Goal: Information Seeking & Learning: Understand process/instructions

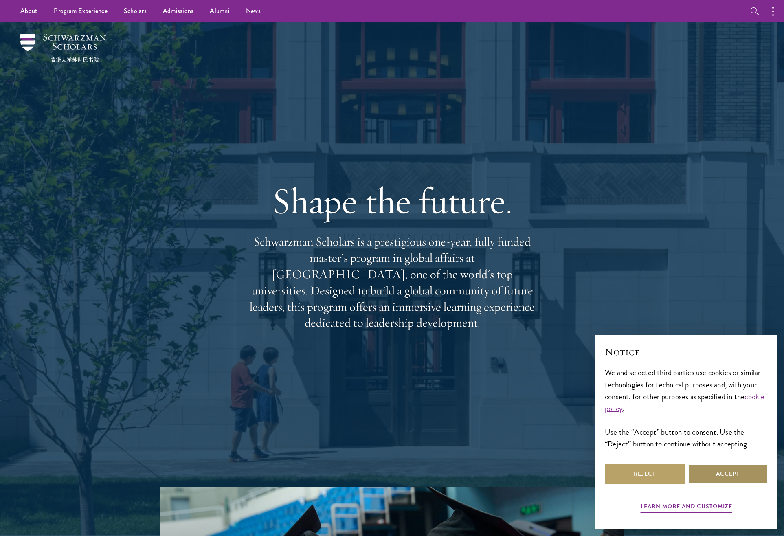
click at [716, 477] on button "Accept" at bounding box center [728, 474] width 80 height 20
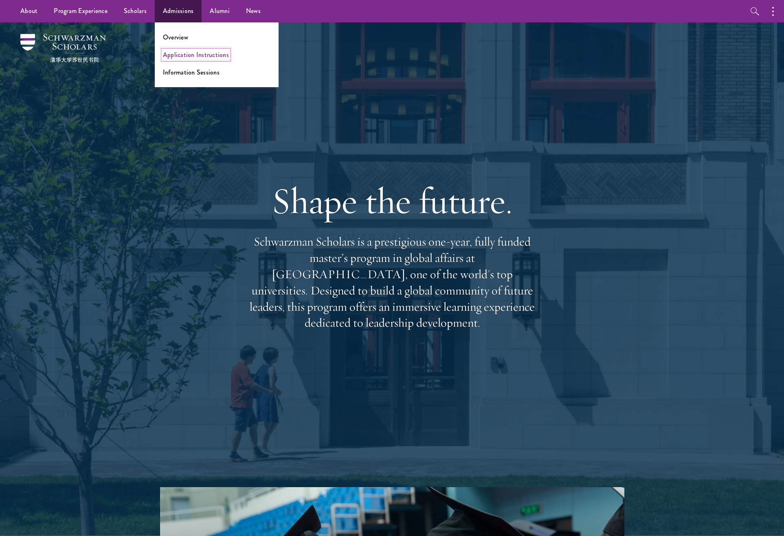
click at [182, 50] on link "Application Instructions" at bounding box center [196, 54] width 66 height 9
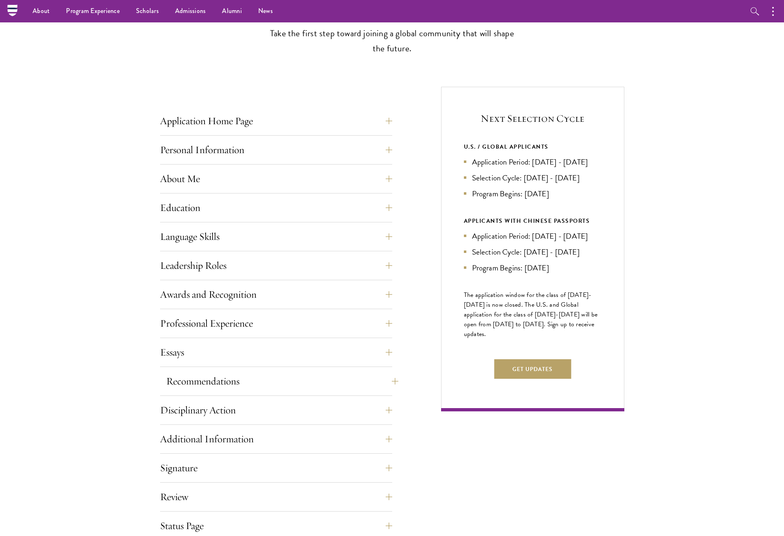
scroll to position [231, 0]
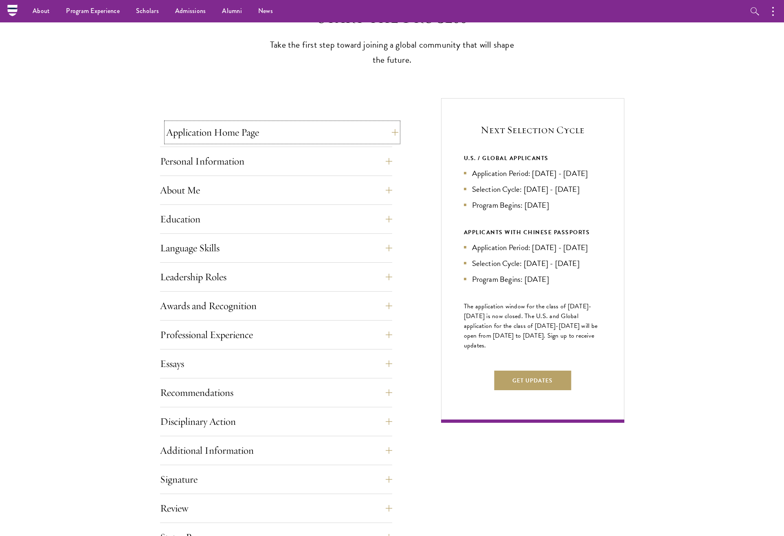
click at [222, 136] on button "Application Home Page" at bounding box center [282, 133] width 232 height 20
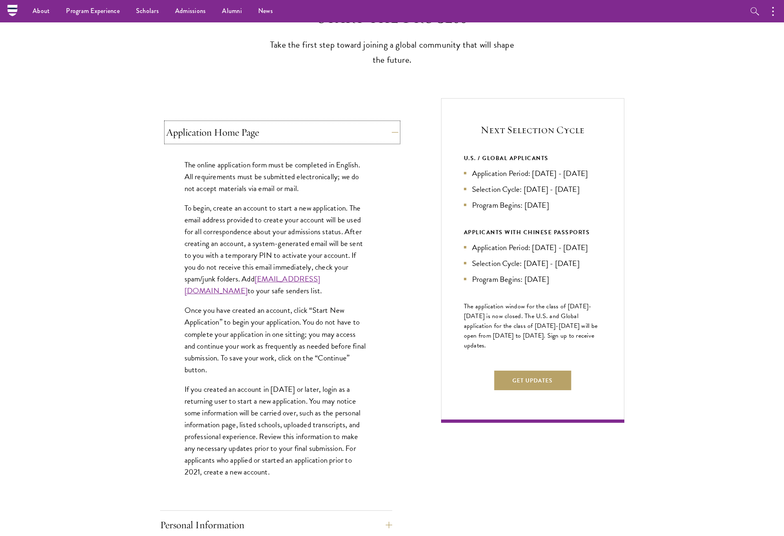
click at [222, 140] on button "Application Home Page" at bounding box center [282, 133] width 232 height 20
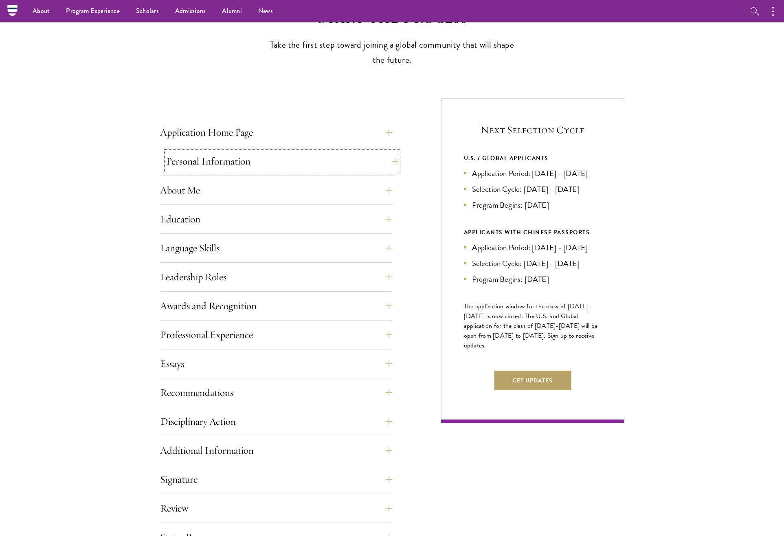
click at [223, 162] on button "Personal Information" at bounding box center [282, 161] width 232 height 20
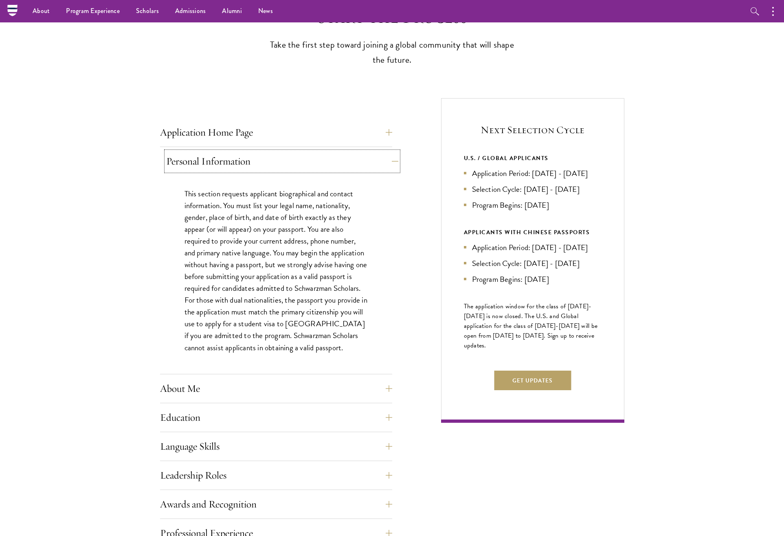
click at [223, 162] on button "Personal Information" at bounding box center [282, 161] width 232 height 20
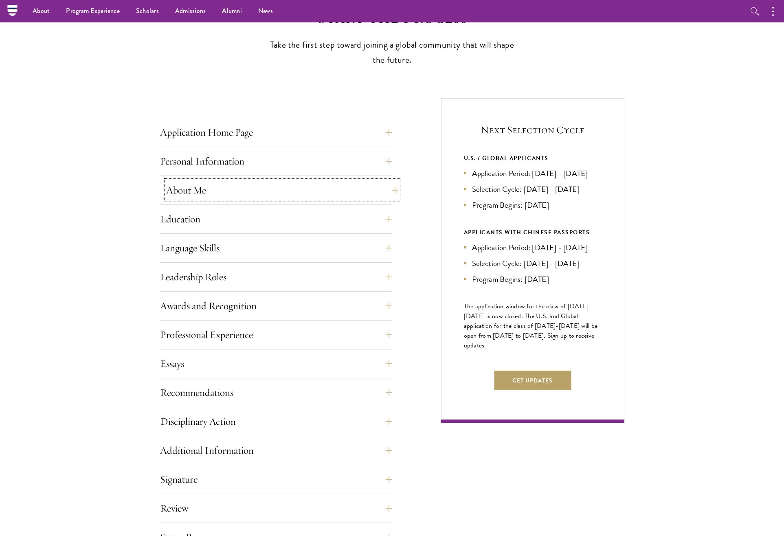
click at [210, 183] on button "About Me" at bounding box center [282, 190] width 232 height 20
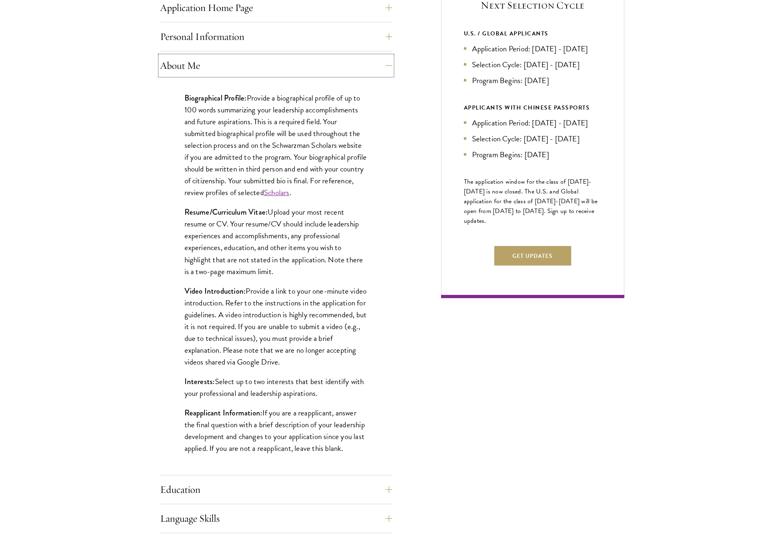
scroll to position [355, 0]
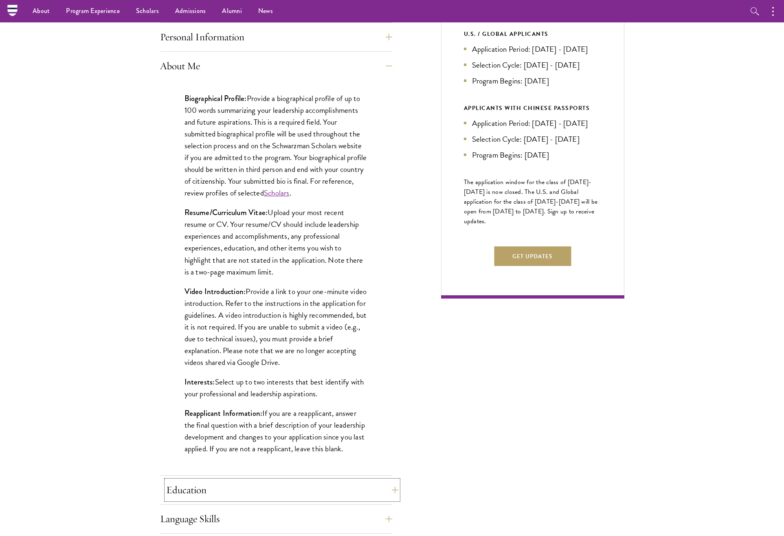
click at [248, 486] on button "Education" at bounding box center [282, 490] width 232 height 20
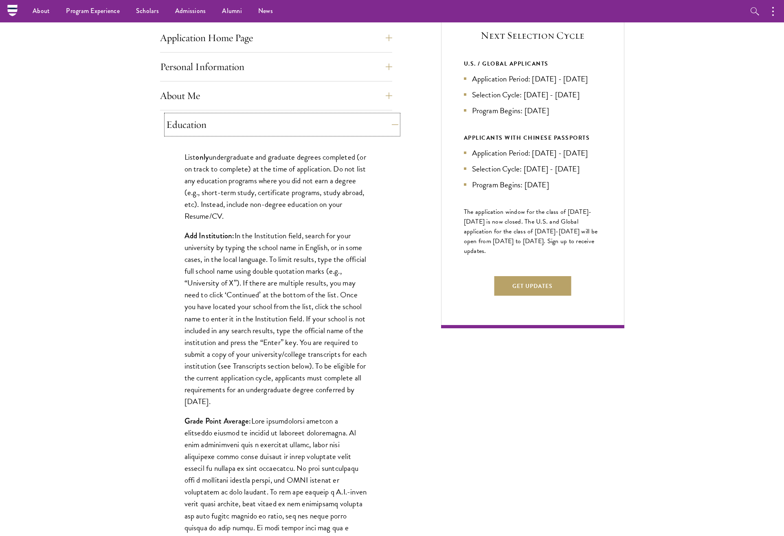
scroll to position [288, 0]
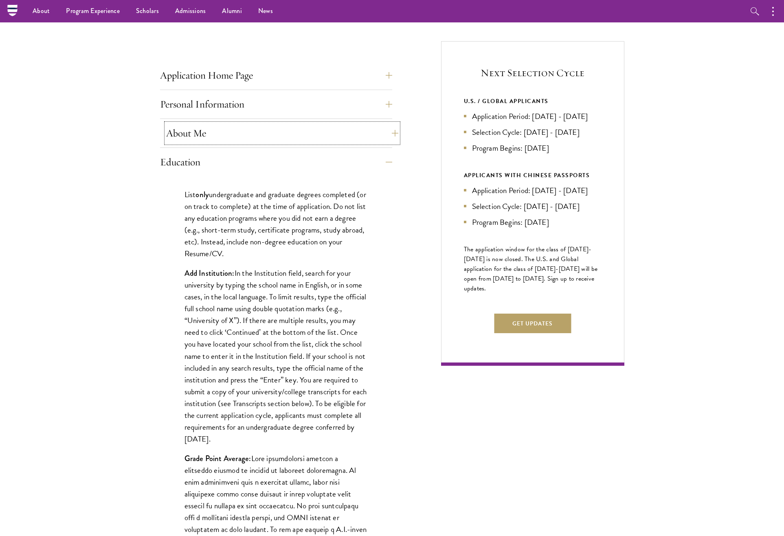
click at [244, 140] on button "About Me" at bounding box center [282, 133] width 232 height 20
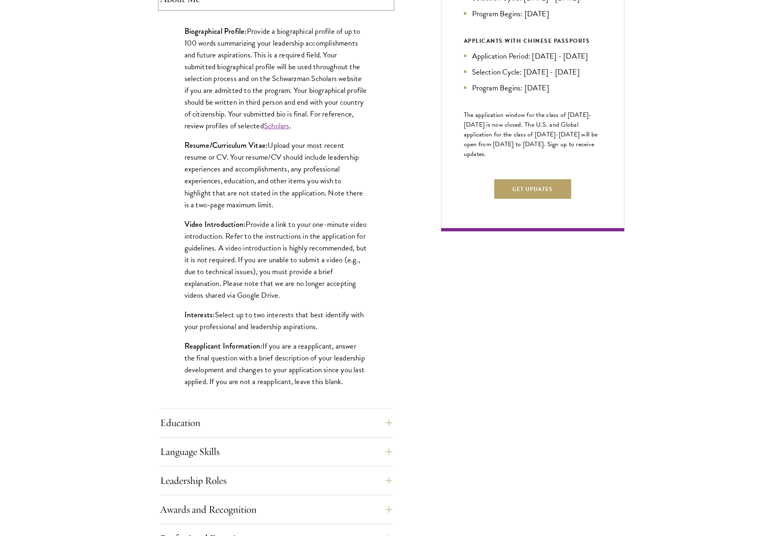
scroll to position [432, 0]
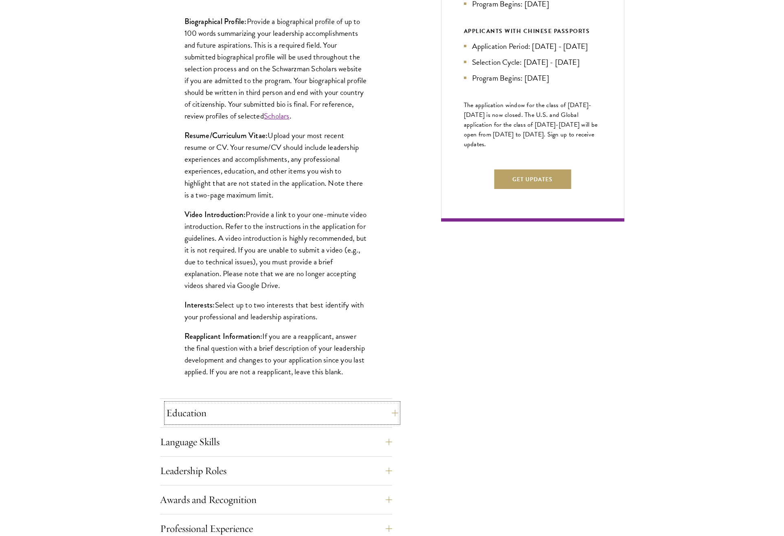
click at [220, 409] on button "Education" at bounding box center [282, 413] width 232 height 20
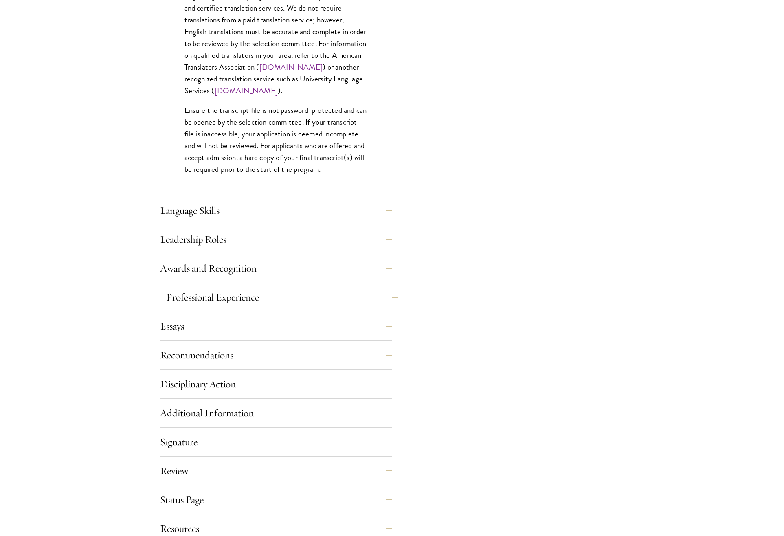
scroll to position [1237, 0]
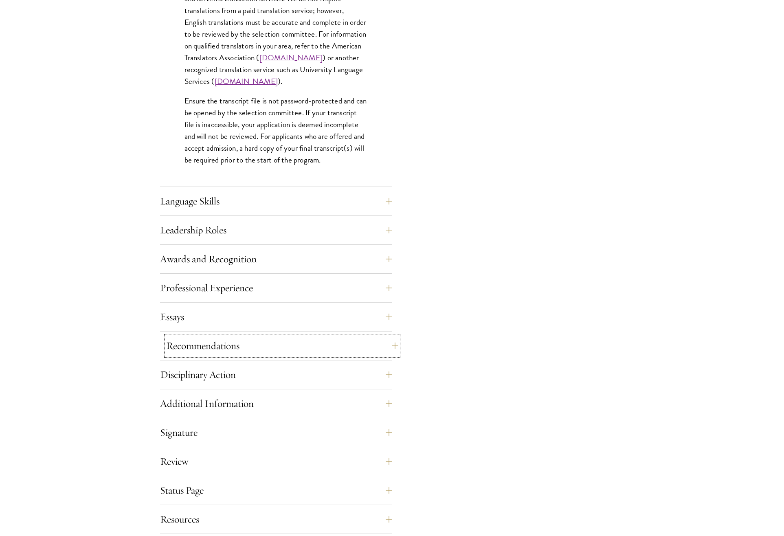
click at [255, 343] on button "Recommendations" at bounding box center [282, 346] width 232 height 20
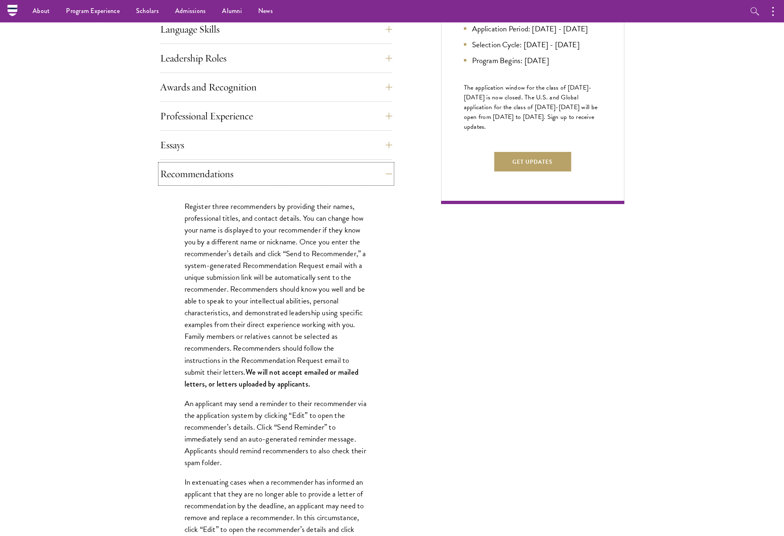
scroll to position [441, 0]
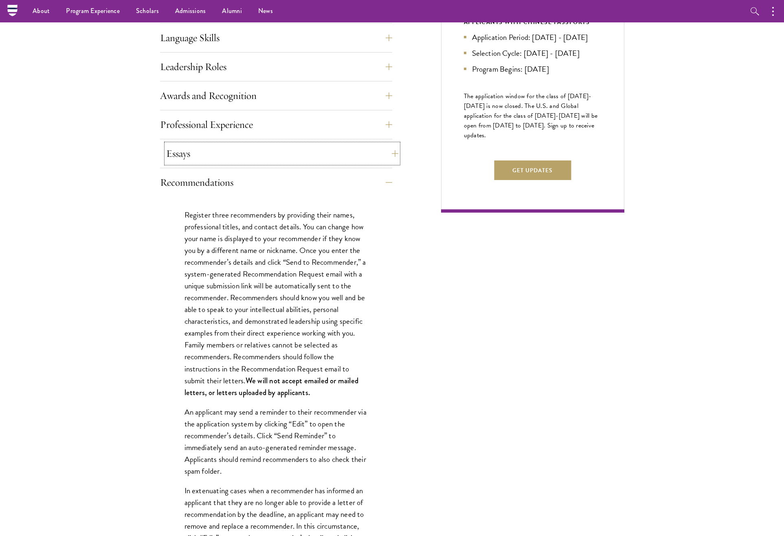
click at [207, 157] on button "Essays" at bounding box center [282, 154] width 232 height 20
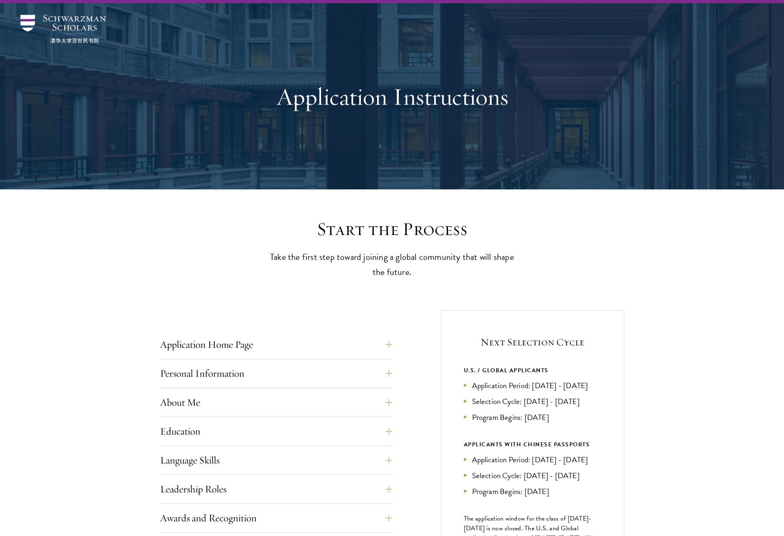
scroll to position [0, 0]
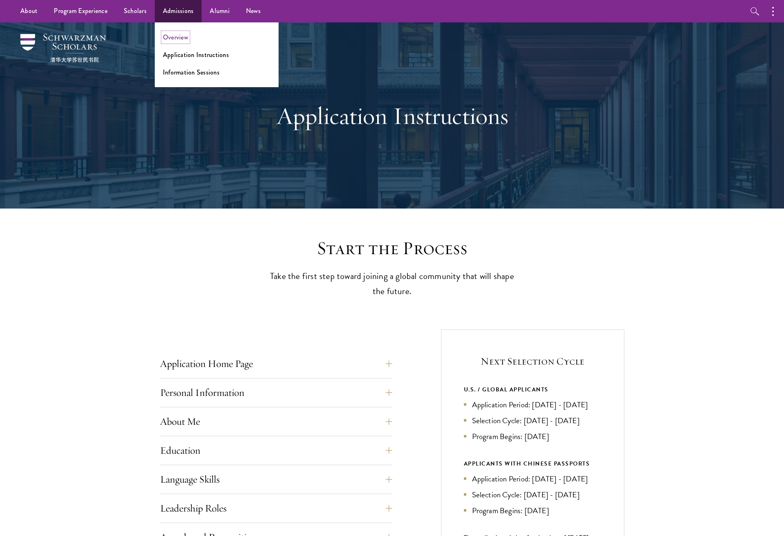
click at [177, 36] on link "Overview" at bounding box center [175, 37] width 25 height 9
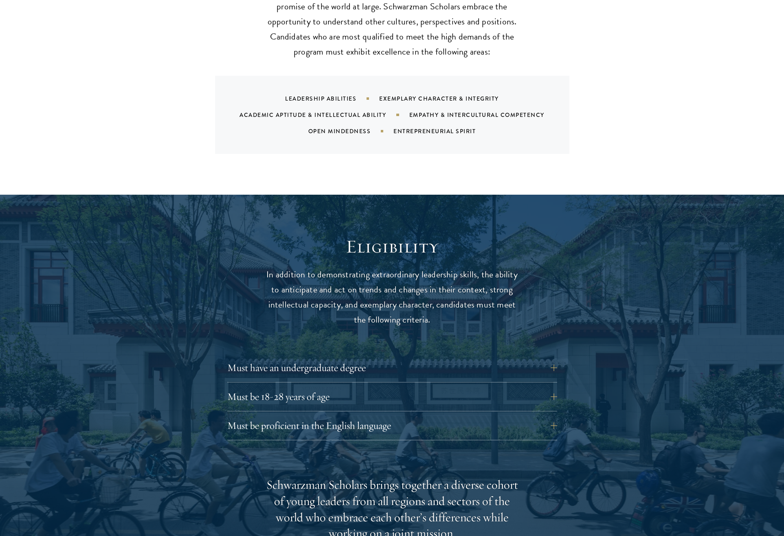
scroll to position [853, 0]
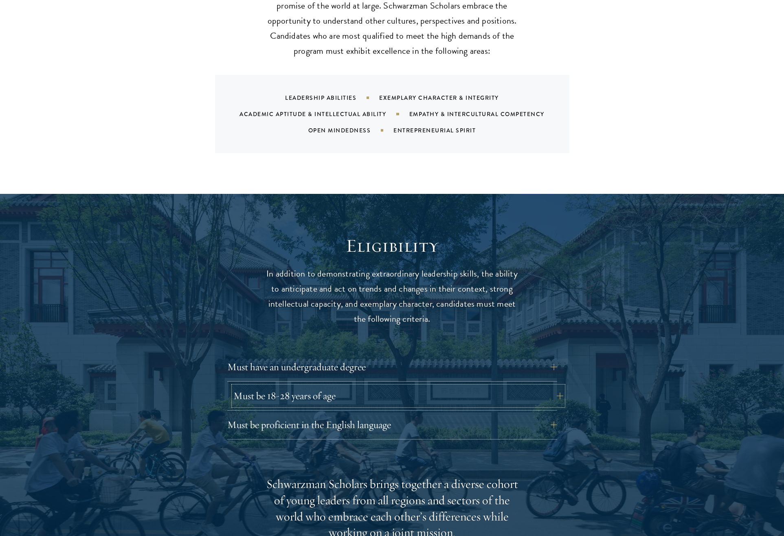
click at [259, 387] on button "Must be 18-28 years of age" at bounding box center [398, 396] width 330 height 20
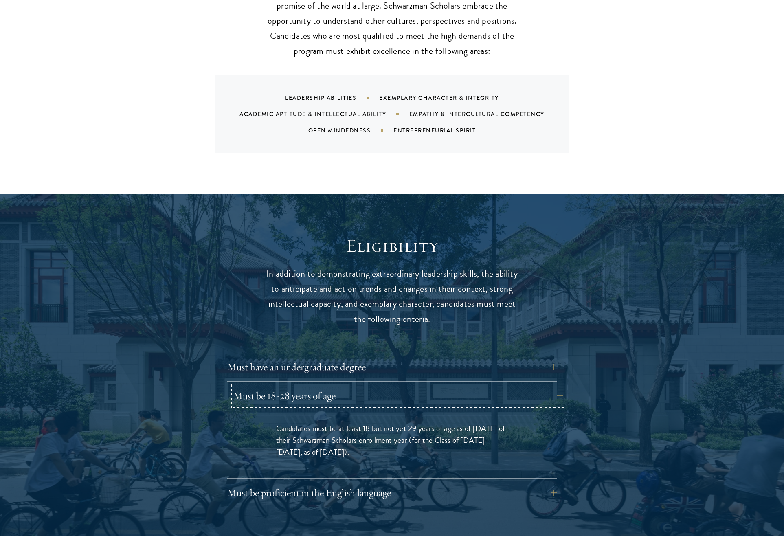
click at [259, 387] on button "Must be 18-28 years of age" at bounding box center [398, 396] width 330 height 20
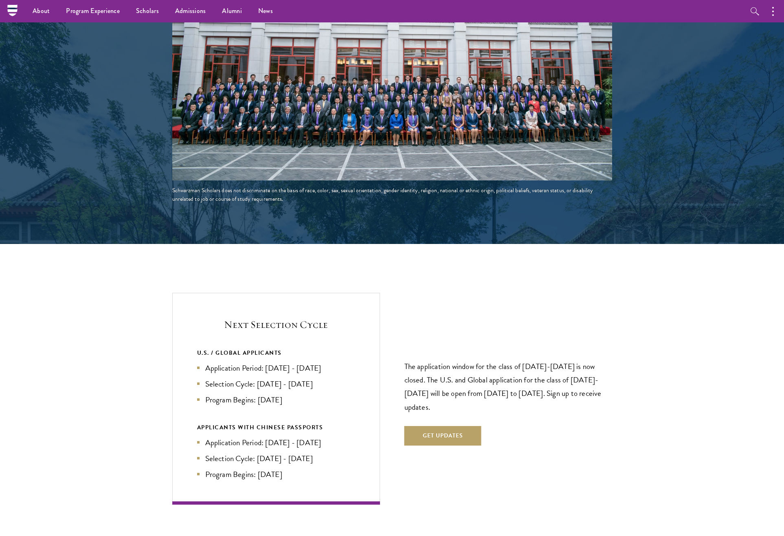
scroll to position [1090, 0]
